Goal: Navigation & Orientation: Go to known website

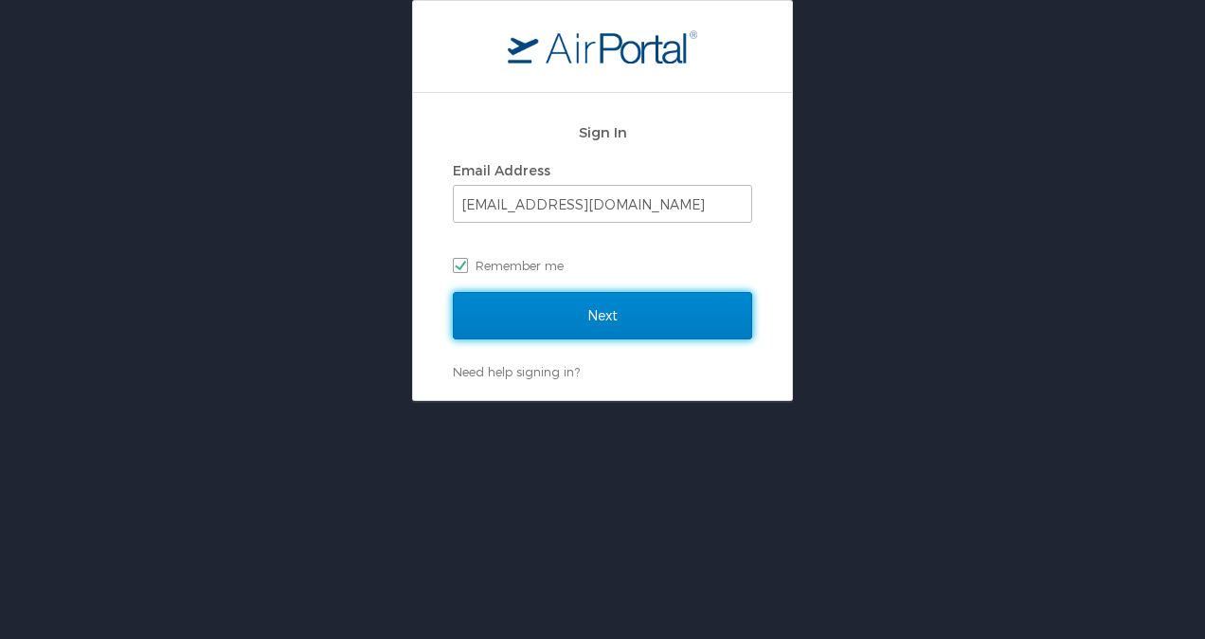
click at [674, 328] on input "Next" at bounding box center [602, 315] width 299 height 47
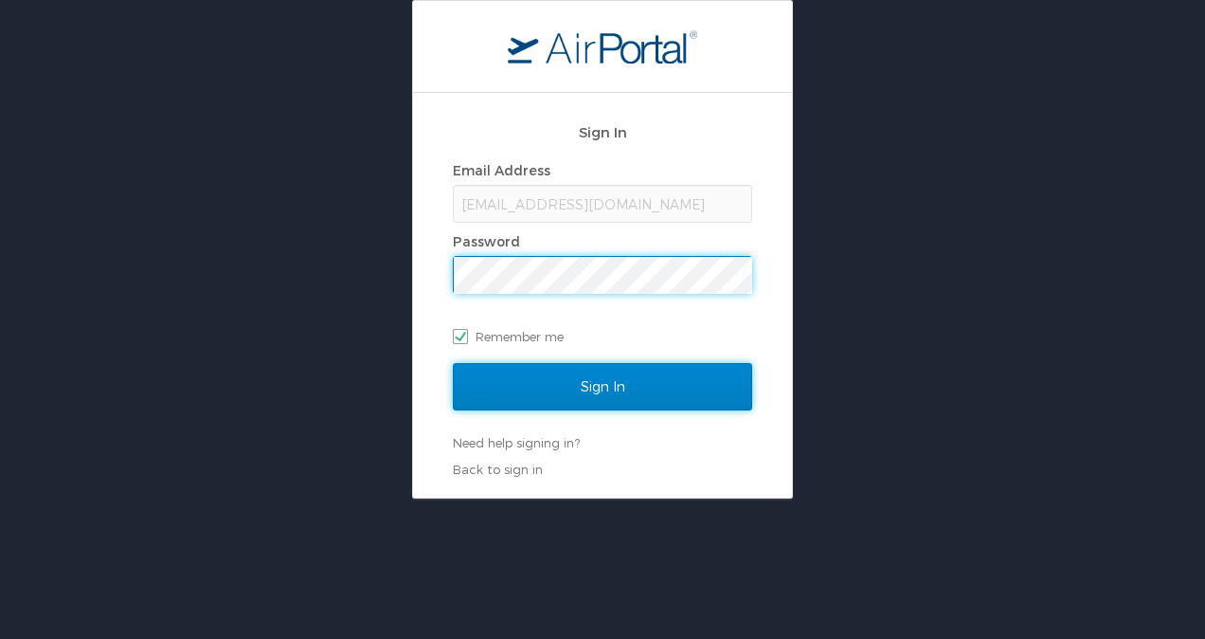
click at [650, 377] on input "Sign In" at bounding box center [602, 386] width 299 height 47
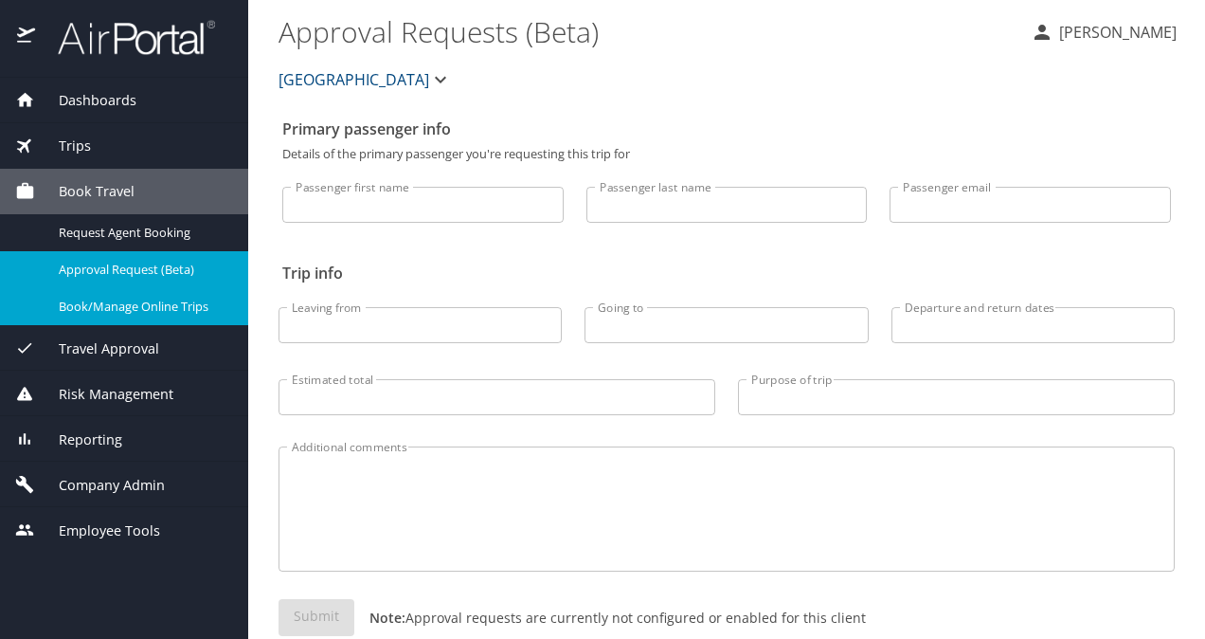
click at [90, 301] on span "Book/Manage Online Trips" at bounding box center [142, 307] width 167 height 18
